Goal: Task Accomplishment & Management: Manage account settings

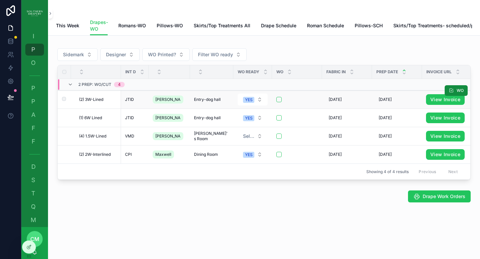
scroll to position [0, 0]
click at [204, 102] on span "Entry-dog hall" at bounding box center [207, 99] width 27 height 5
click at [164, 102] on span "[PERSON_NAME]" at bounding box center [167, 99] width 25 height 5
click at [329, 102] on span "[DATE]" at bounding box center [335, 99] width 13 height 5
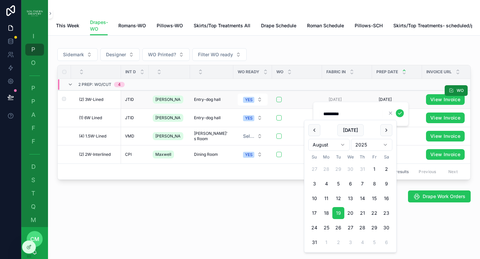
click at [285, 102] on div "scrollable content" at bounding box center [296, 99] width 41 height 5
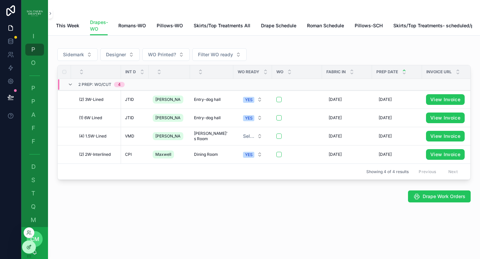
click at [30, 248] on icon at bounding box center [28, 247] width 3 height 3
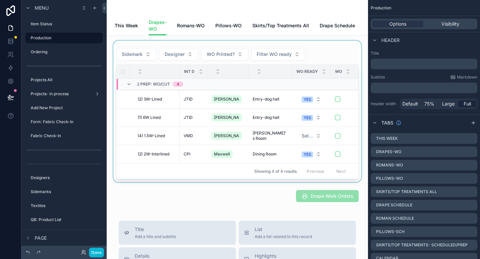
click at [292, 74] on div "WO ready" at bounding box center [311, 71] width 38 height 13
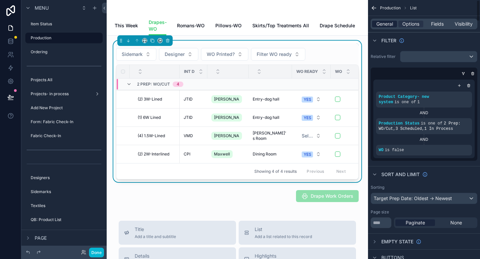
click at [383, 26] on span "General" at bounding box center [384, 24] width 17 height 7
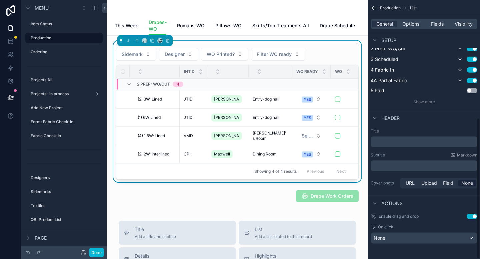
scroll to position [216, 0]
click at [414, 216] on span "Enable drag and drop" at bounding box center [399, 215] width 40 height 5
click at [386, 227] on span "On click" at bounding box center [385, 226] width 15 height 5
click at [396, 219] on div "Enable drag and drop Use setting On click None" at bounding box center [424, 228] width 112 height 35
click at [376, 204] on icon "scrollable content" at bounding box center [374, 202] width 5 height 5
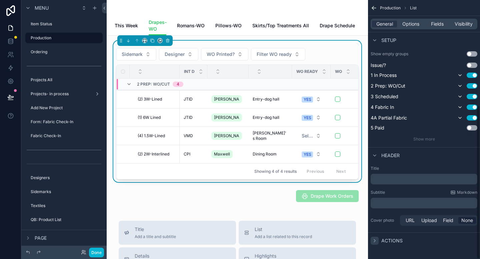
scroll to position [178, 0]
click at [373, 243] on icon "scrollable content" at bounding box center [374, 240] width 5 height 5
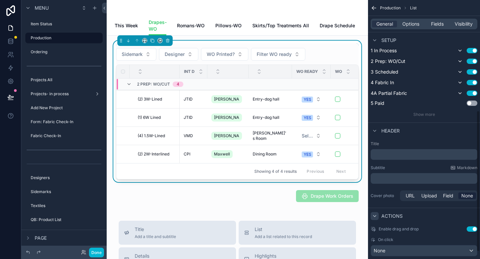
scroll to position [216, 0]
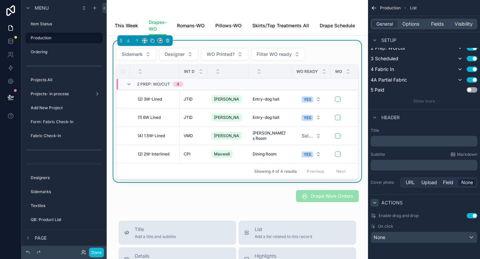
click at [470, 218] on button "Use setting" at bounding box center [472, 215] width 11 height 5
click at [379, 227] on span "On click" at bounding box center [385, 226] width 15 height 5
click at [451, 238] on div "None" at bounding box center [424, 237] width 106 height 11
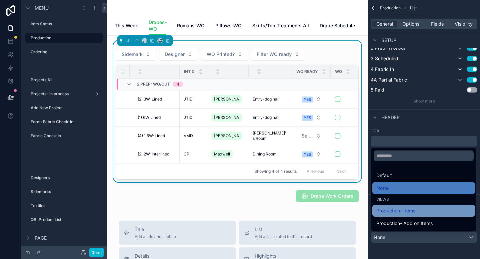
click at [441, 213] on div "Production- Items" at bounding box center [423, 211] width 95 height 8
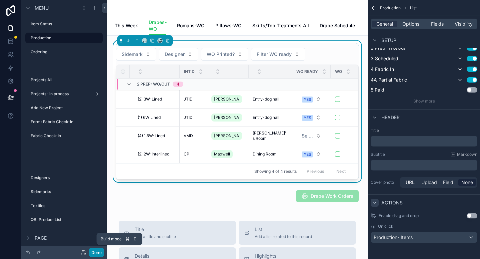
click at [96, 253] on button "Done" at bounding box center [96, 253] width 15 height 10
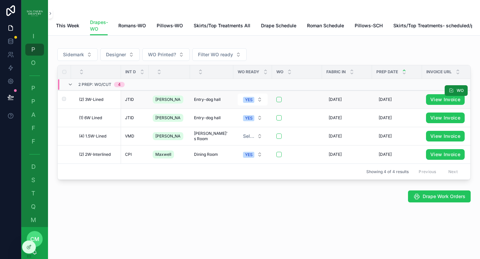
click at [96, 102] on span "(2) 3W-Lined" at bounding box center [91, 99] width 24 height 5
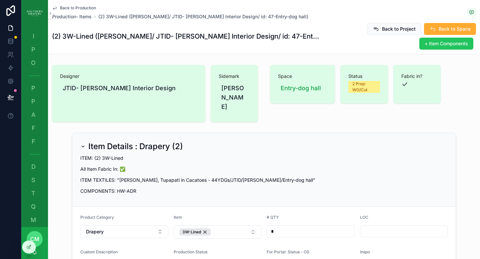
click at [55, 9] on icon "scrollable content" at bounding box center [54, 8] width 3 height 3
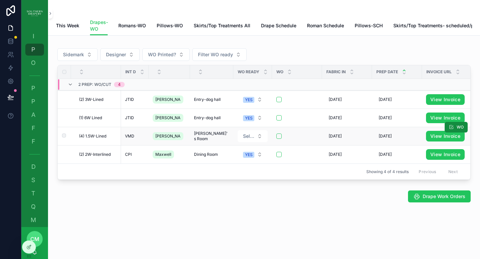
click at [102, 139] on span "(4) 1.5W-Lined" at bounding box center [92, 136] width 27 height 5
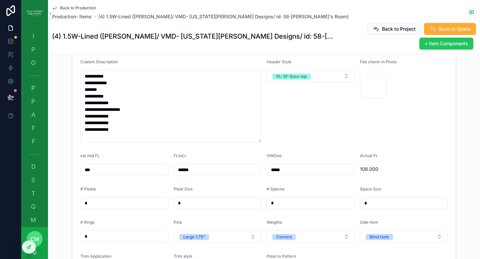
scroll to position [338, 0]
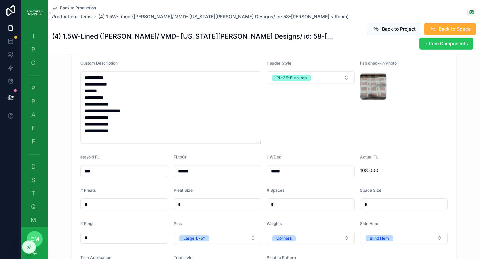
click at [85, 7] on span "Back to Production" at bounding box center [78, 7] width 36 height 5
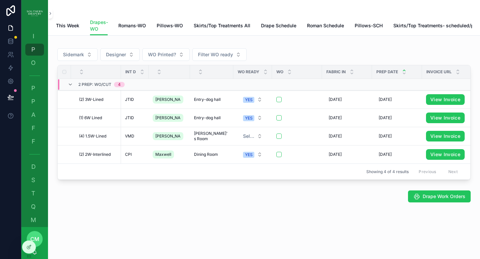
scroll to position [9, 0]
click at [243, 133] on span "Select a WO ready" at bounding box center [248, 136] width 11 height 7
click at [219, 161] on span "YES" at bounding box center [213, 158] width 16 height 6
click at [105, 157] on span "(2) 2W-Interlined" at bounding box center [95, 154] width 32 height 5
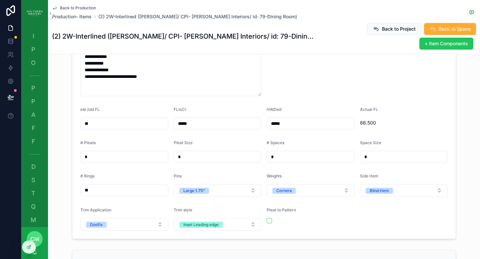
scroll to position [402, 0]
click at [62, 8] on span "Back to Production" at bounding box center [78, 7] width 36 height 5
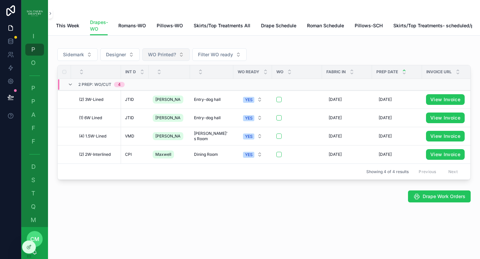
scroll to position [9, 0]
click at [425, 199] on span "Drape Work Orders" at bounding box center [444, 196] width 43 height 7
click at [276, 97] on button "scrollable content" at bounding box center [278, 99] width 5 height 5
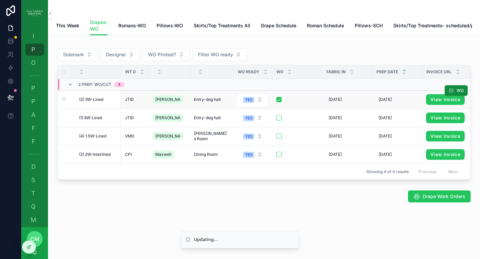
scroll to position [0, 0]
click at [276, 121] on button "scrollable content" at bounding box center [278, 117] width 5 height 5
click at [276, 139] on button "scrollable content" at bounding box center [278, 136] width 5 height 5
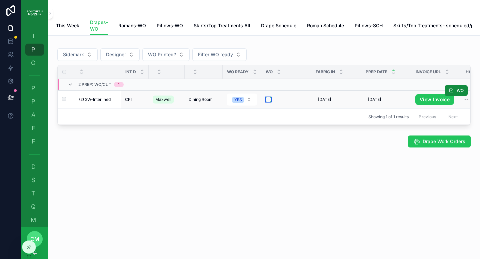
click at [268, 102] on button "scrollable content" at bounding box center [268, 99] width 5 height 5
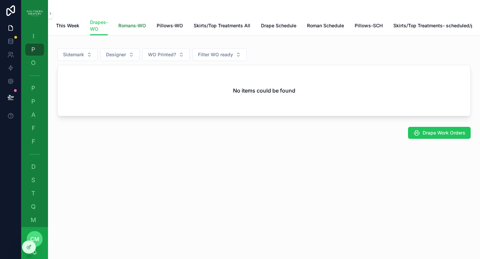
click at [137, 25] on span "Romans-WO" at bounding box center [132, 25] width 28 height 7
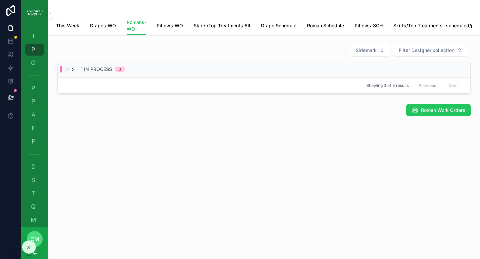
click at [73, 72] on icon "scrollable content" at bounding box center [72, 69] width 5 height 5
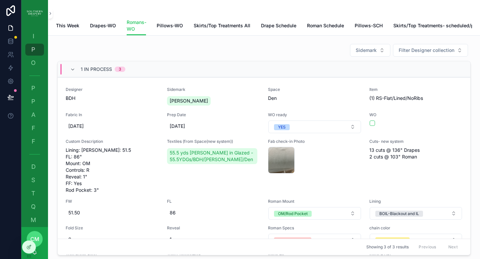
click at [73, 72] on icon "scrollable content" at bounding box center [72, 69] width 5 height 5
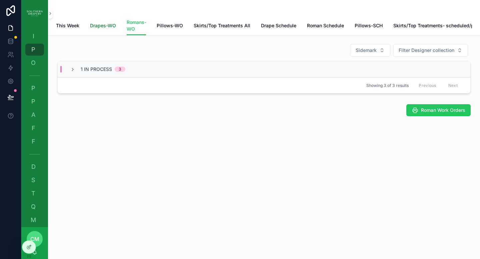
click at [100, 26] on span "Drapes-WO" at bounding box center [103, 25] width 26 height 7
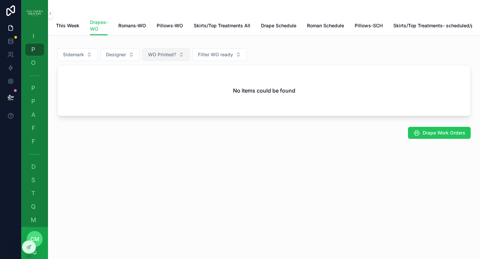
click at [173, 58] on span "WO Printed?" at bounding box center [162, 54] width 28 height 7
click at [158, 111] on div "Yes" at bounding box center [166, 108] width 80 height 11
click at [154, 58] on span "Yes" at bounding box center [152, 54] width 8 height 7
click at [144, 91] on div "----" at bounding box center [156, 86] width 80 height 11
click at [71, 27] on span "This Week" at bounding box center [67, 25] width 23 height 7
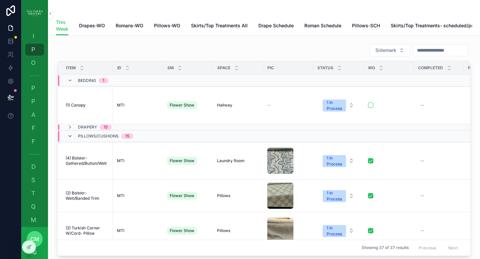
click at [71, 137] on icon "scrollable content" at bounding box center [69, 136] width 5 height 5
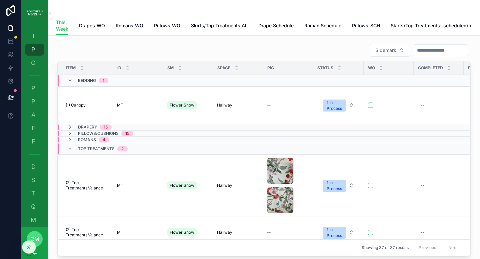
click at [69, 127] on icon "scrollable content" at bounding box center [69, 127] width 5 height 5
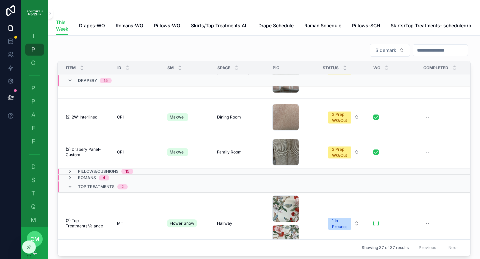
scroll to position [545, 0]
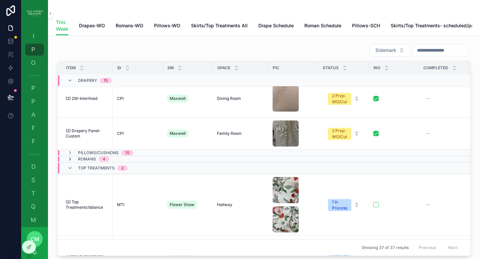
click at [72, 162] on icon "scrollable content" at bounding box center [69, 159] width 5 height 5
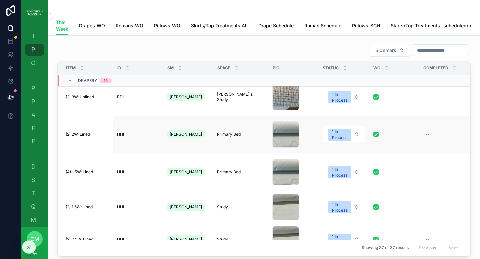
scroll to position [54, 0]
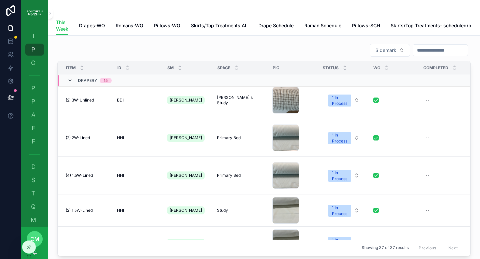
click at [71, 83] on icon "scrollable content" at bounding box center [69, 80] width 5 height 5
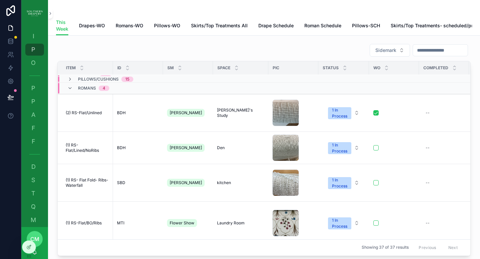
scroll to position [10, 0]
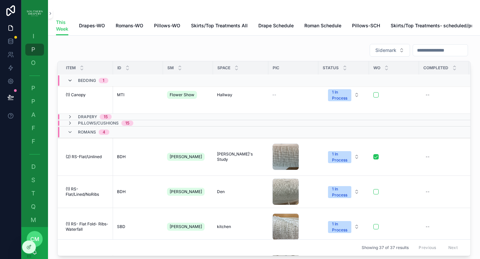
click at [69, 83] on icon "scrollable content" at bounding box center [69, 80] width 5 height 5
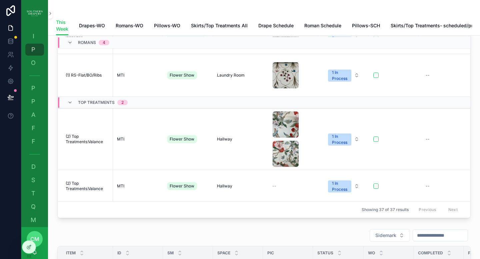
scroll to position [0, 0]
